Goal: Transaction & Acquisition: Purchase product/service

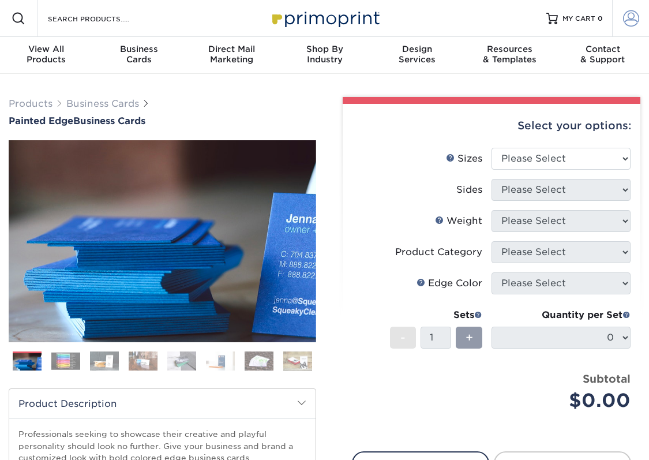
click at [628, 24] on span at bounding box center [631, 18] width 16 height 16
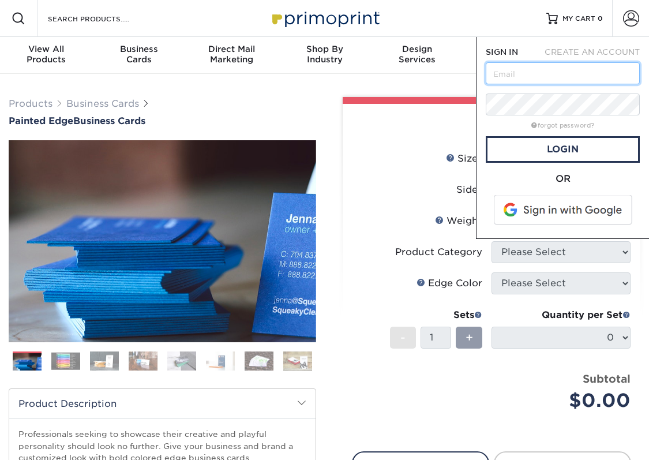
click at [546, 75] on input "text" at bounding box center [563, 73] width 154 height 22
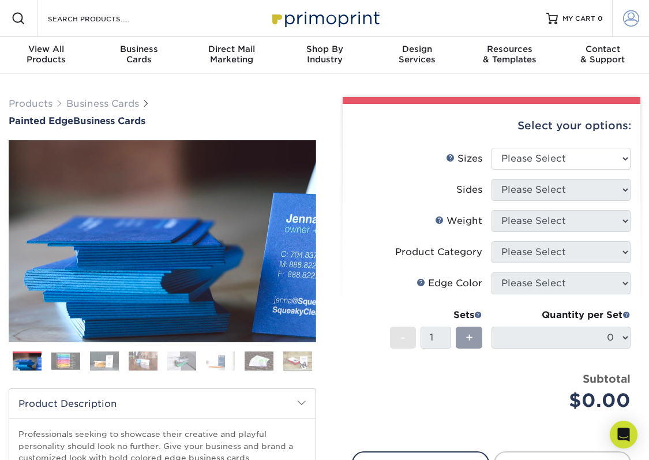
click at [626, 25] on span at bounding box center [631, 18] width 16 height 16
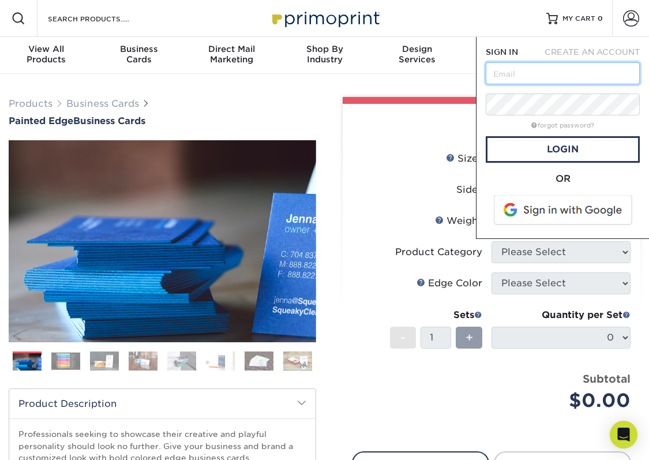
type input "[PERSON_NAME][EMAIL_ADDRESS][DOMAIN_NAME]"
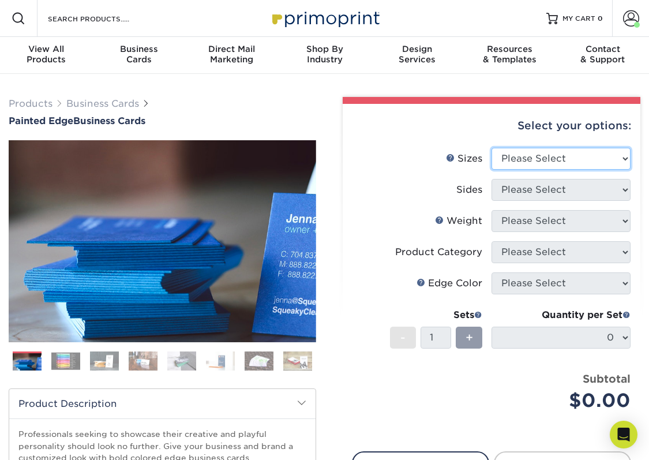
click at [543, 160] on select "Please Select 2" x 3.5" - Standard 2.125" x 3.375" - European 2.5" x 2.5" - Squ…" at bounding box center [560, 159] width 139 height 22
click at [641, 18] on link "Account" at bounding box center [630, 18] width 37 height 37
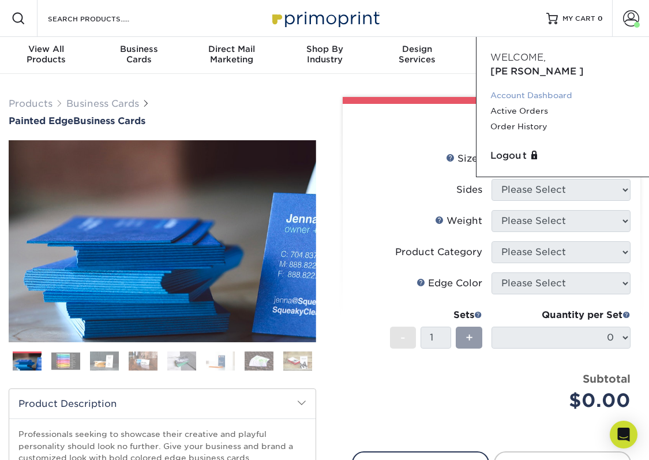
click at [531, 88] on link "Account Dashboard" at bounding box center [562, 96] width 145 height 16
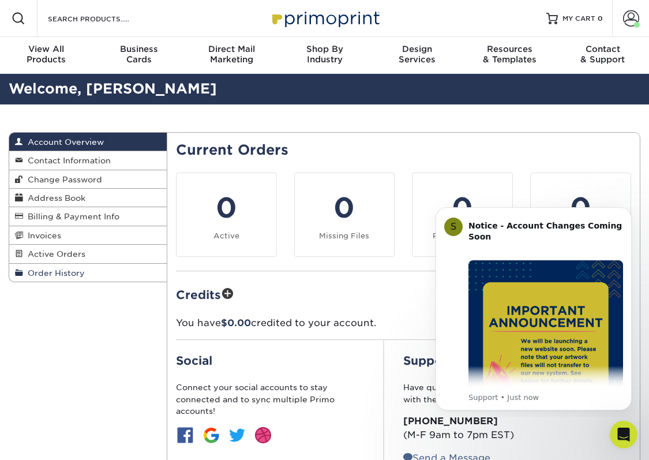
click at [87, 274] on link "Order History" at bounding box center [87, 273] width 157 height 18
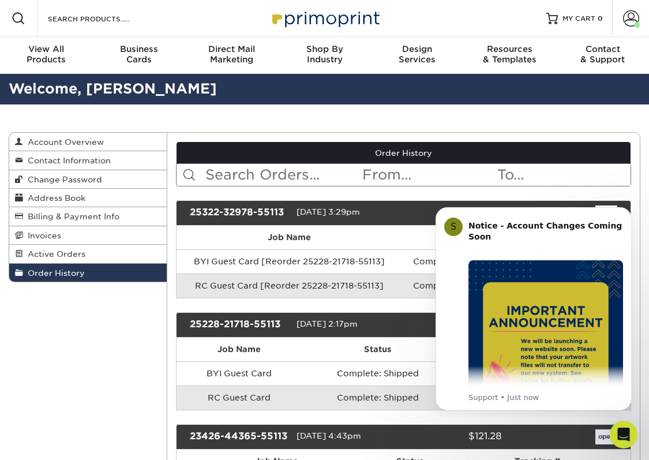
click at [520, 361] on img "Message content" at bounding box center [545, 337] width 155 height 155
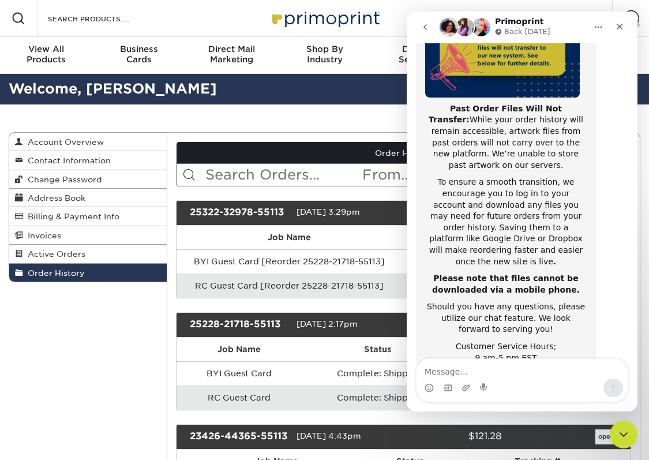
scroll to position [189, 0]
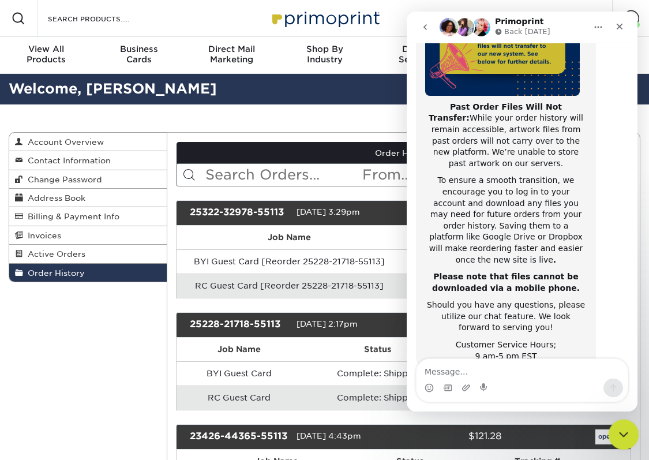
click at [620, 429] on icon "Close Intercom Messenger" at bounding box center [622, 433] width 14 height 14
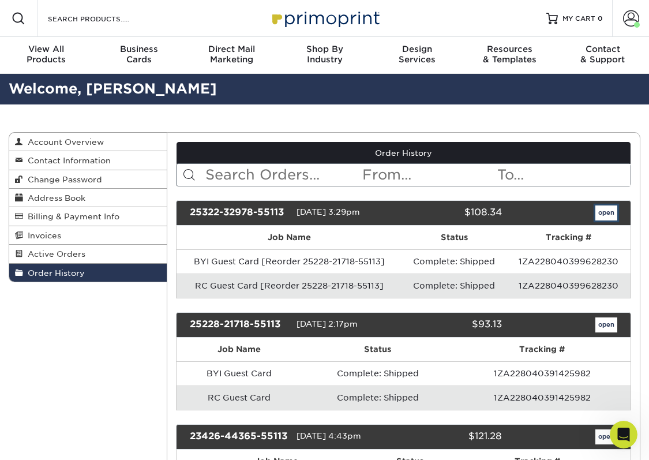
click at [602, 216] on link "open" at bounding box center [606, 212] width 22 height 15
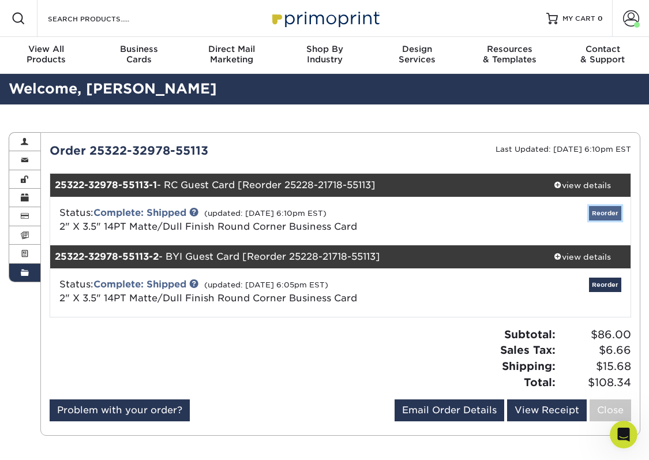
click at [613, 211] on link "Reorder" at bounding box center [605, 213] width 32 height 14
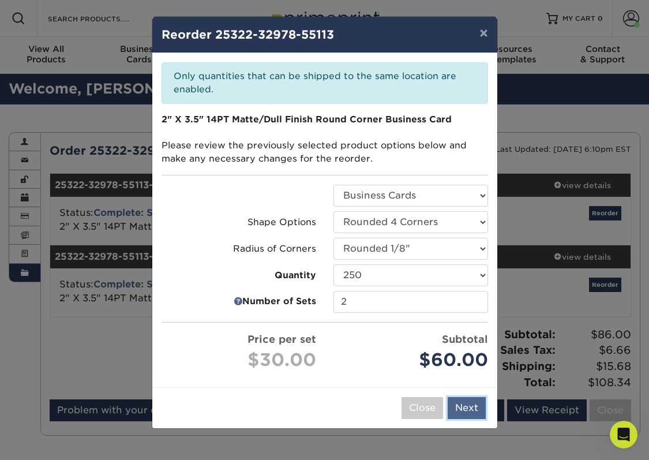
click at [469, 403] on button "Next" at bounding box center [467, 408] width 38 height 22
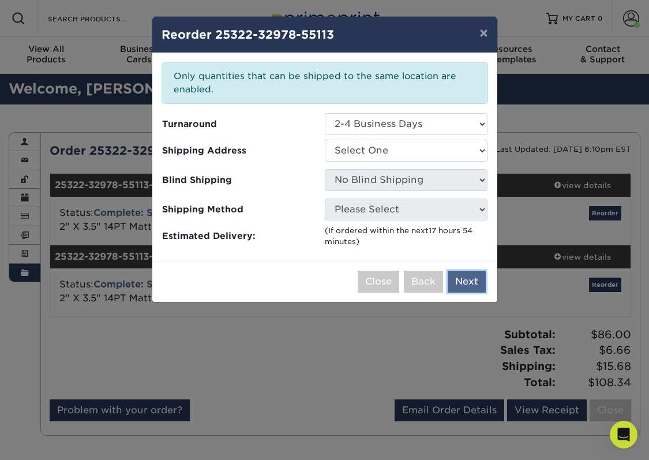
click at [461, 281] on button "Next" at bounding box center [467, 282] width 38 height 22
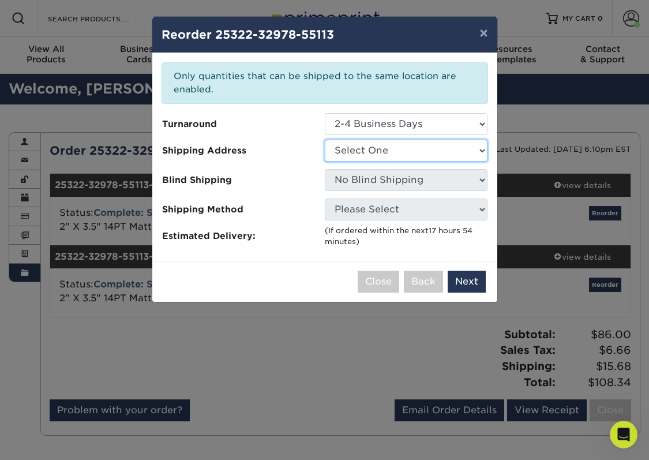
click at [434, 152] on select "Select One Bikram Yoga Irvine Roosevelt Coffee" at bounding box center [406, 151] width 163 height 22
select select "248354"
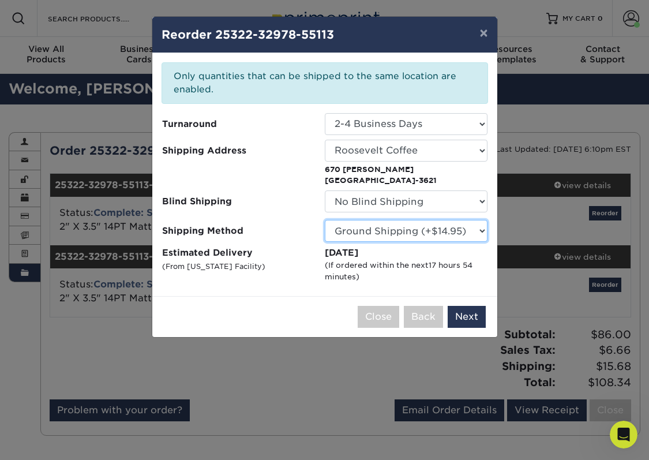
click at [432, 236] on select "Please Select Ground Shipping (+$14.95) 3 Day Shipping Service (+$15.34) 2 Day …" at bounding box center [406, 231] width 163 height 22
click at [325, 220] on select "Please Select Ground Shipping (+$14.95) 3 Day Shipping Service (+$15.34) 2 Day …" at bounding box center [406, 231] width 163 height 22
click at [467, 317] on button "Next" at bounding box center [467, 317] width 38 height 22
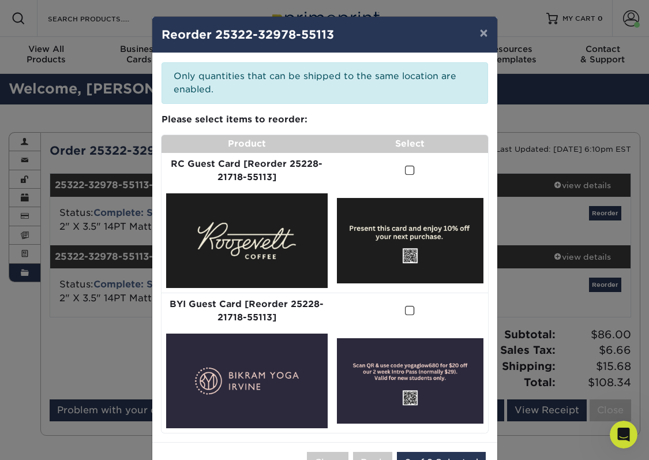
click at [406, 167] on span at bounding box center [410, 170] width 10 height 11
click at [0, 0] on input "checkbox" at bounding box center [0, 0] width 0 height 0
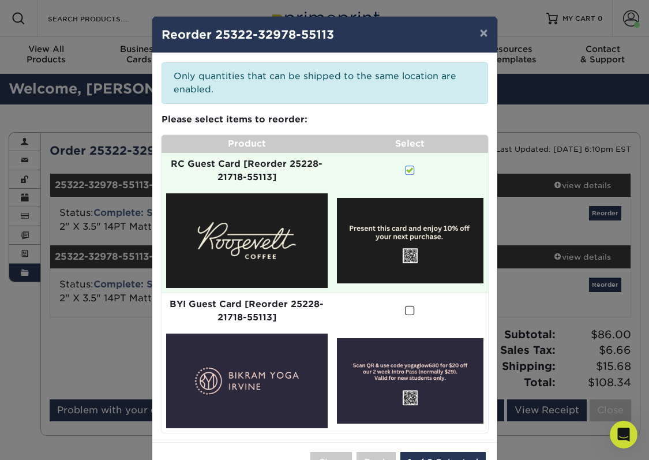
click at [408, 311] on span at bounding box center [410, 310] width 10 height 11
click at [0, 0] on input "checkbox" at bounding box center [0, 0] width 0 height 0
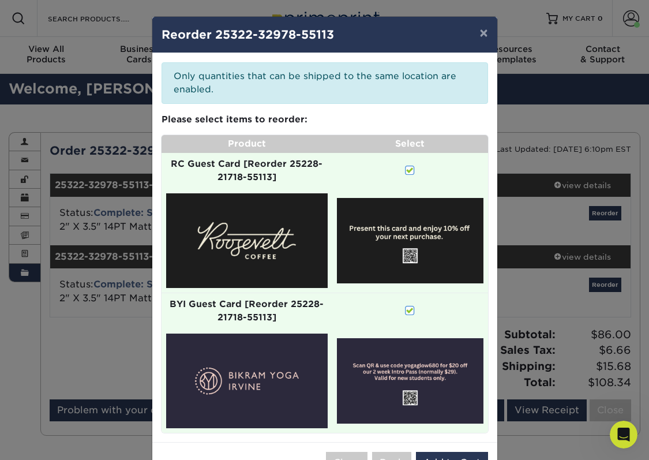
scroll to position [39, 0]
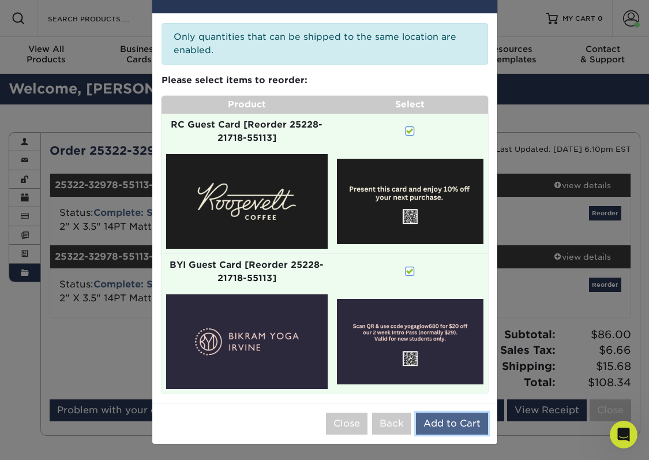
click at [443, 429] on button "Add to Cart" at bounding box center [452, 423] width 72 height 22
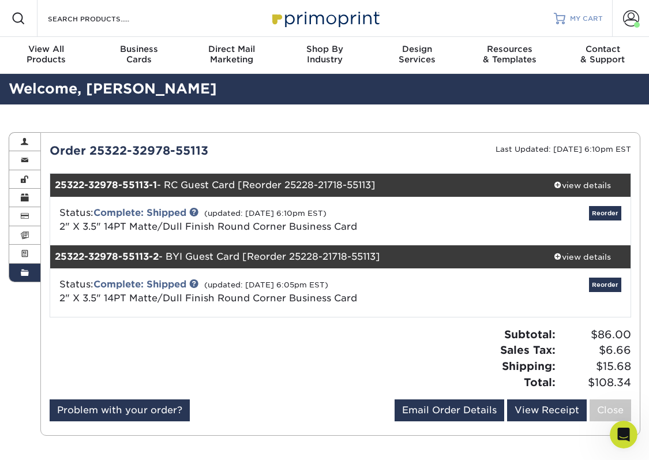
click at [573, 21] on span "MY CART" at bounding box center [586, 19] width 33 height 10
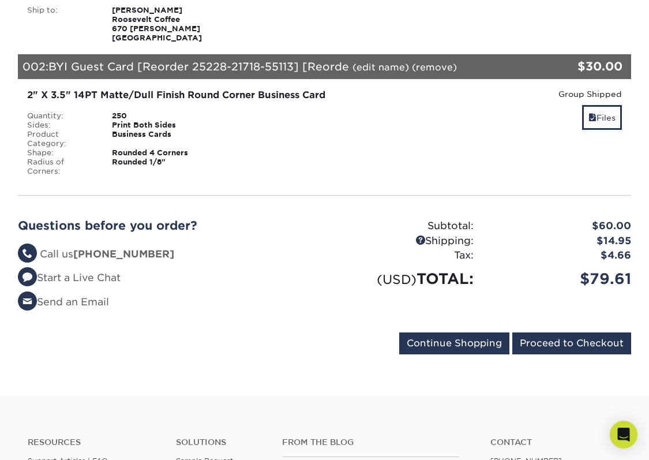
scroll to position [367, 0]
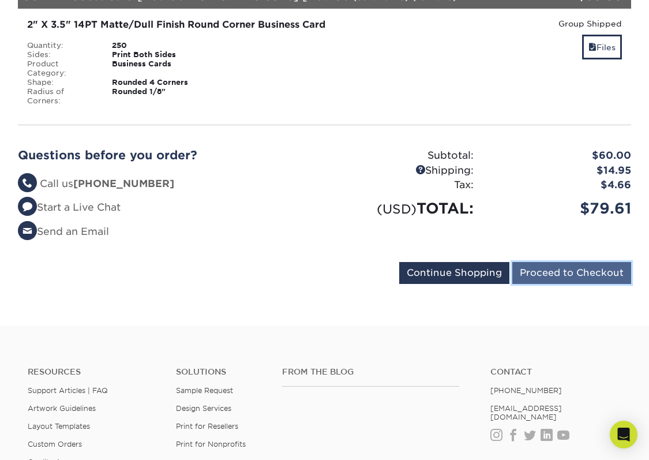
click at [569, 279] on input "Proceed to Checkout" at bounding box center [571, 273] width 119 height 22
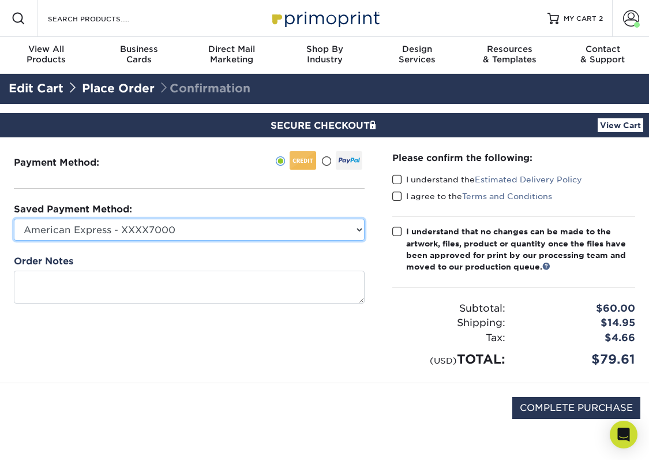
click at [352, 226] on select "American Express - XXXX7000 American Express - XXXX8008 Visa - XXXX4888 New Cre…" at bounding box center [189, 230] width 351 height 22
select select "73080"
click at [14, 219] on select "American Express - XXXX7000 American Express - XXXX8008 Visa - XXXX4888 New Cre…" at bounding box center [189, 230] width 351 height 22
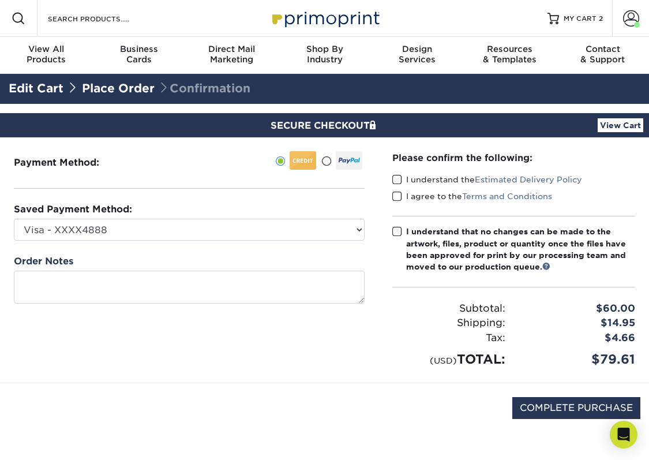
click at [397, 181] on span at bounding box center [397, 179] width 10 height 11
click at [0, 0] on input "I understand the Estimated Delivery Policy" at bounding box center [0, 0] width 0 height 0
click at [399, 197] on span at bounding box center [397, 196] width 10 height 11
click at [0, 0] on input "I agree to the Terms and Conditions" at bounding box center [0, 0] width 0 height 0
click at [396, 230] on span at bounding box center [397, 231] width 10 height 11
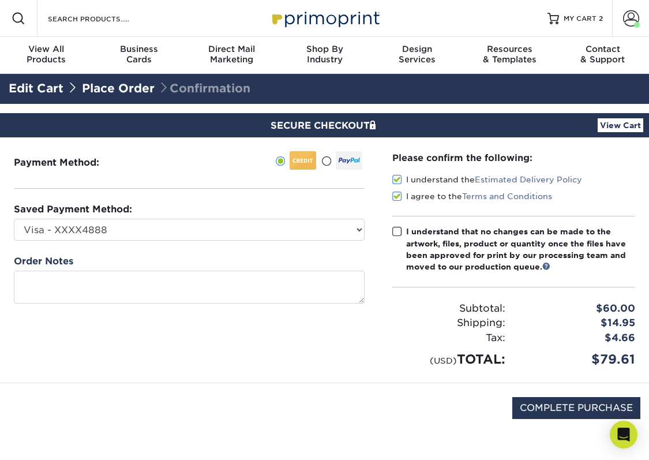
click at [0, 0] on input "I understand that no changes can be made to the artwork, files, product or quan…" at bounding box center [0, 0] width 0 height 0
click at [553, 408] on input "COMPLETE PURCHASE" at bounding box center [576, 408] width 128 height 22
type input "PROCESSING, PLEASE WAIT..."
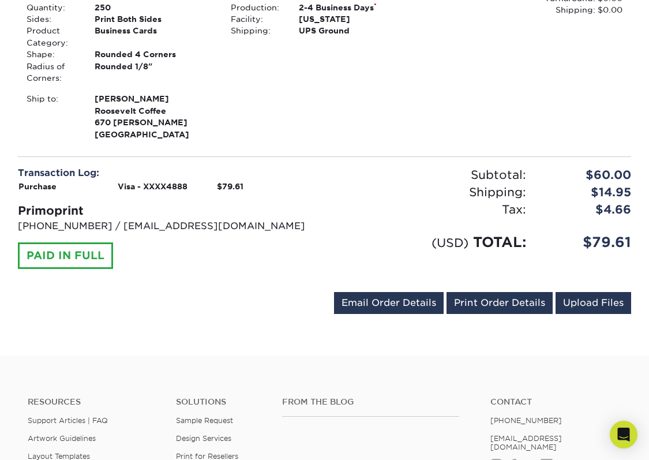
scroll to position [710, 0]
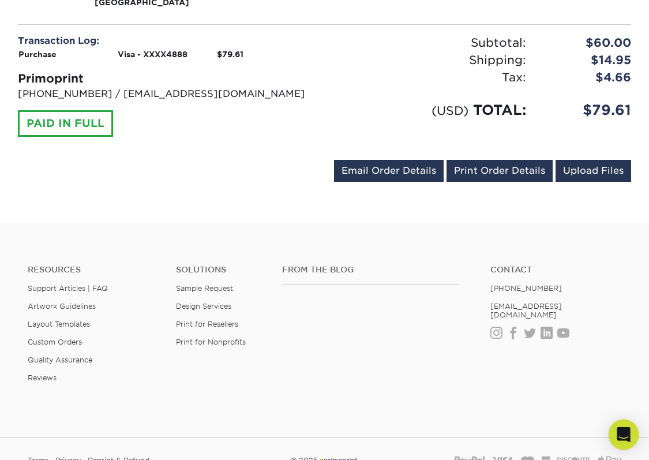
click at [620, 434] on icon "Open Intercom Messenger" at bounding box center [623, 434] width 13 height 15
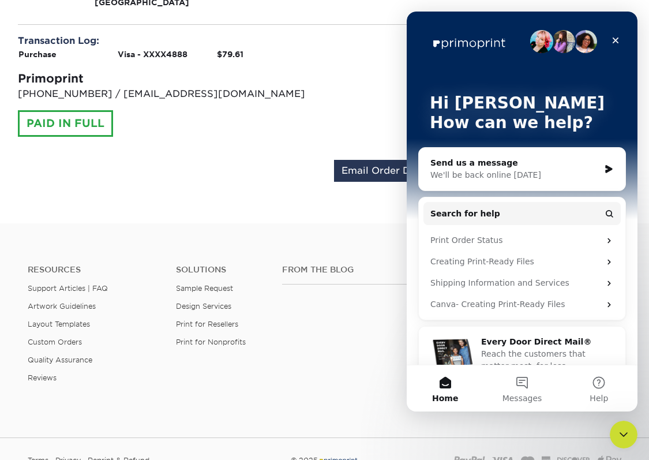
scroll to position [0, 0]
click at [617, 39] on icon "Close" at bounding box center [616, 40] width 6 height 6
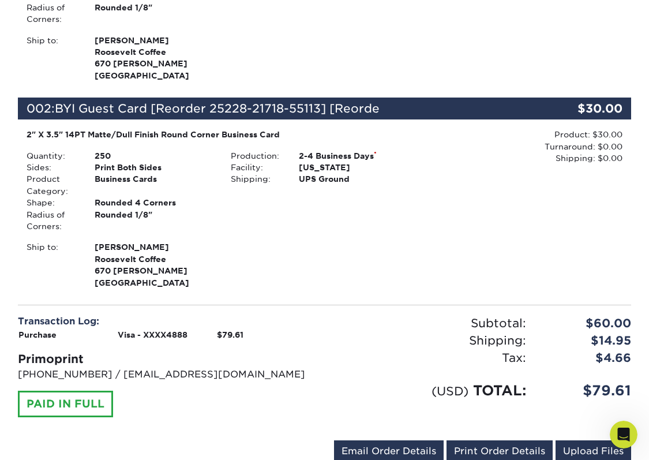
scroll to position [428, 0]
